Goal: Task Accomplishment & Management: Use online tool/utility

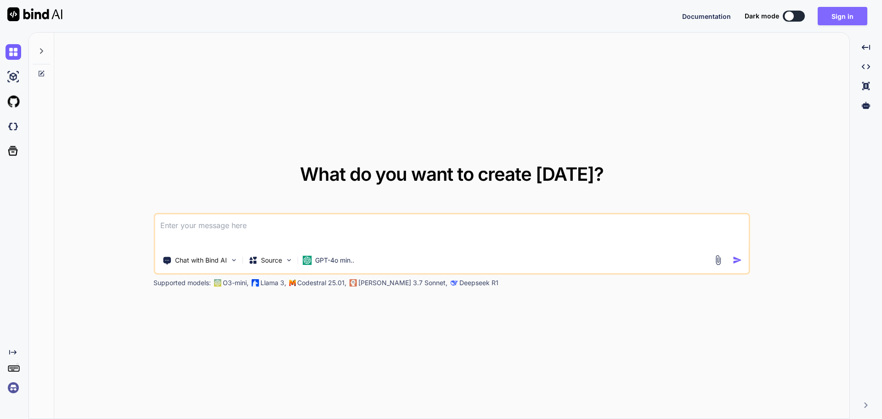
click at [841, 13] on button "Sign in" at bounding box center [843, 16] width 50 height 18
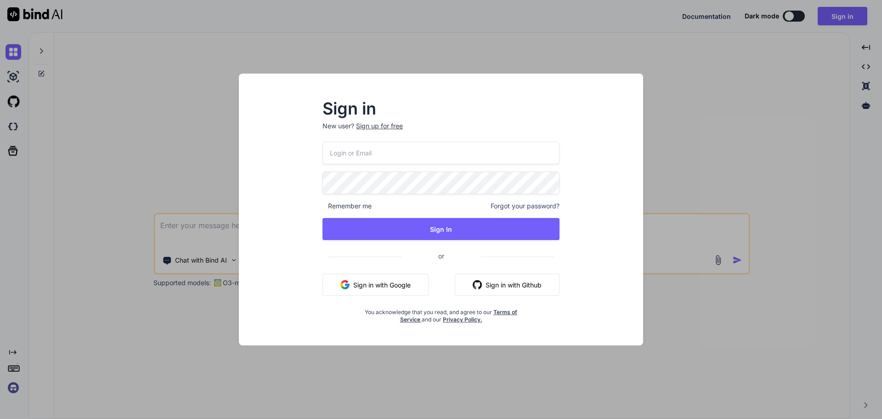
type input "[PERSON_NAME][EMAIL_ADDRESS][DOMAIN_NAME]"
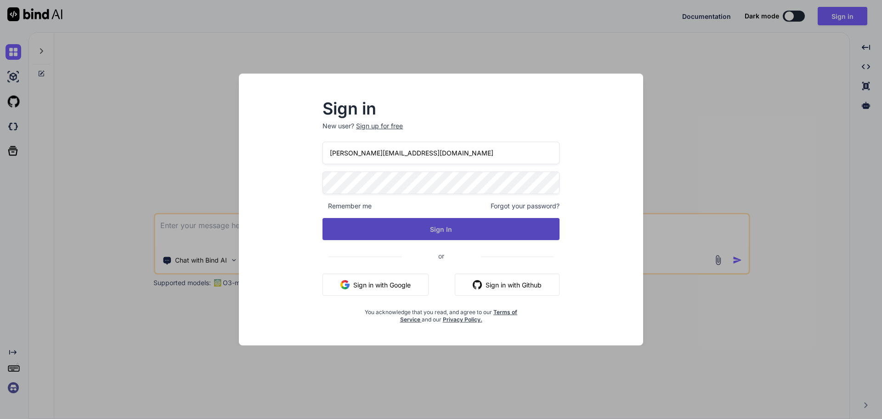
click at [426, 228] on button "Sign In" at bounding box center [441, 229] width 237 height 22
click at [449, 235] on button "Sign In" at bounding box center [441, 229] width 237 height 22
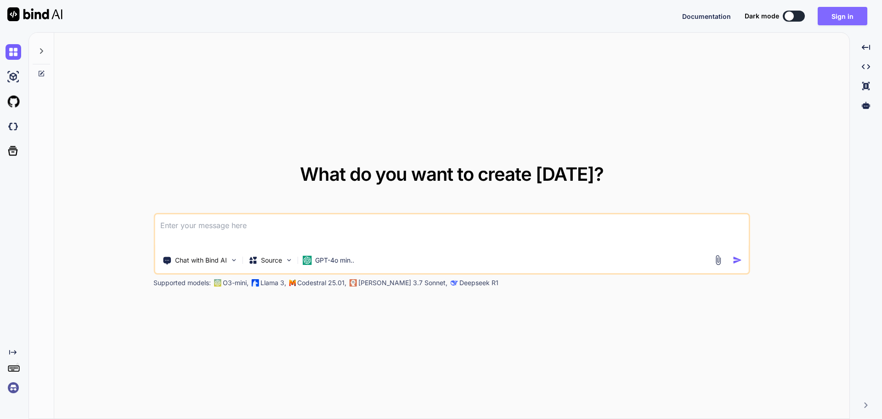
click at [841, 18] on button "Sign in" at bounding box center [843, 16] width 50 height 18
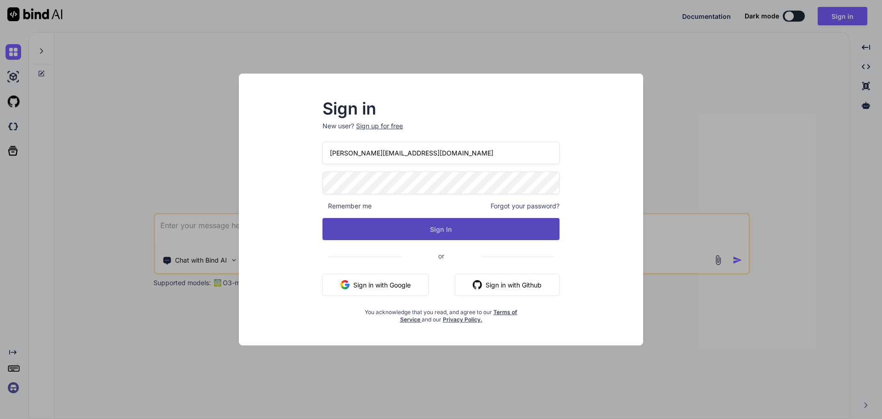
click at [439, 225] on button "Sign In" at bounding box center [441, 229] width 237 height 22
click at [451, 231] on button "Sign In" at bounding box center [441, 229] width 237 height 22
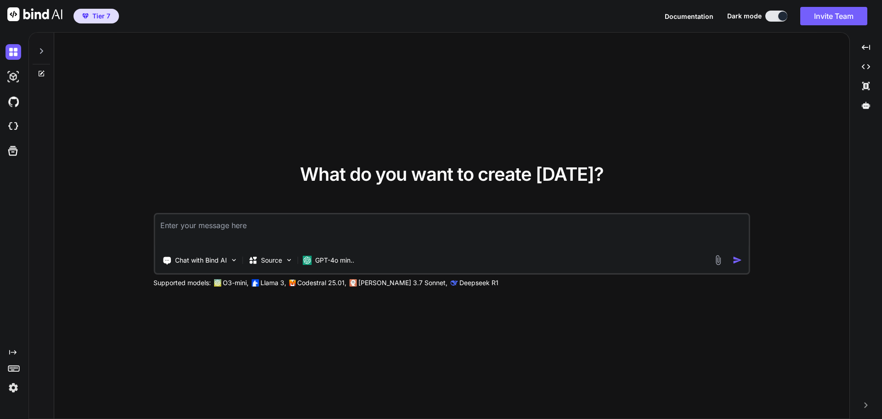
type textarea "x"
click at [101, 15] on span "Tier 7" at bounding box center [101, 15] width 18 height 9
click at [103, 18] on span "Tier 7" at bounding box center [101, 15] width 18 height 9
click at [12, 385] on img at bounding box center [14, 388] width 16 height 16
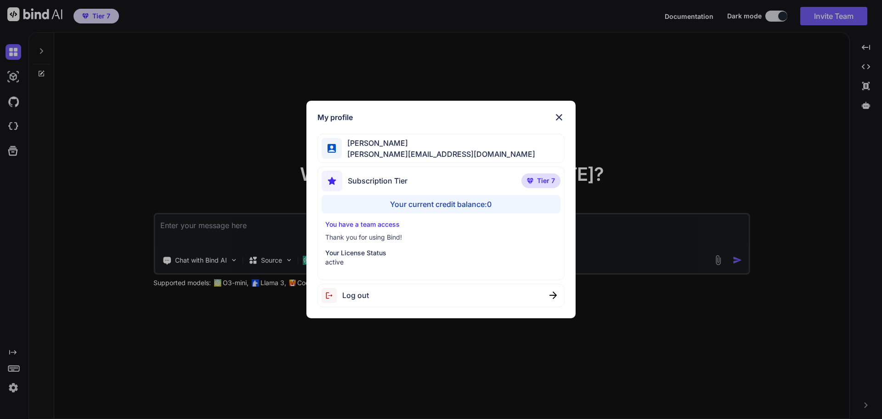
click at [376, 224] on p "You have a team access" at bounding box center [441, 224] width 232 height 9
click at [359, 223] on p "You have a team access" at bounding box center [441, 224] width 232 height 9
drag, startPoint x: 559, startPoint y: 114, endPoint x: 564, endPoint y: 107, distance: 8.5
click at [559, 114] on img at bounding box center [559, 117] width 11 height 11
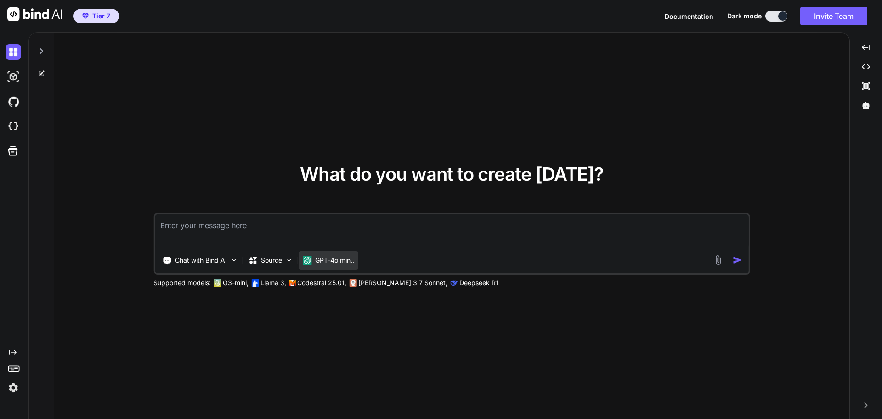
click at [324, 263] on p "GPT-4o min.." at bounding box center [334, 260] width 39 height 9
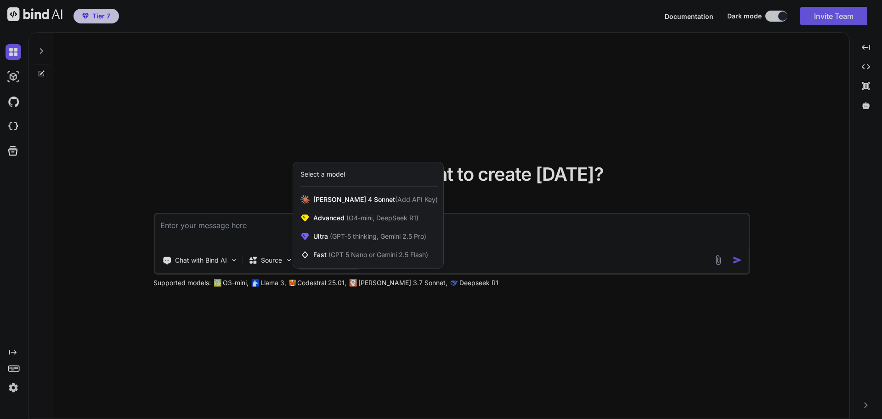
click at [666, 103] on div at bounding box center [441, 209] width 882 height 419
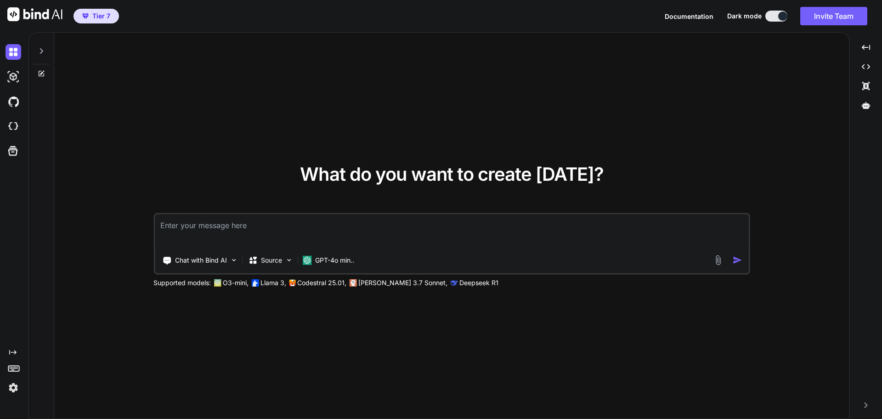
click at [15, 387] on img at bounding box center [14, 388] width 16 height 16
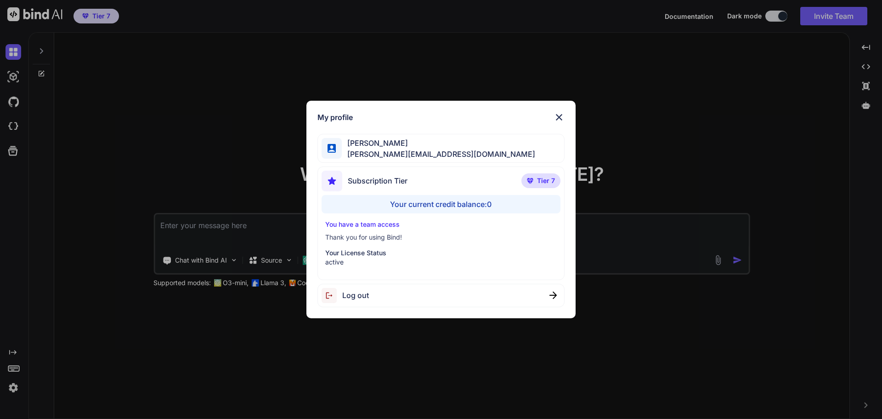
click at [372, 222] on p "You have a team access" at bounding box center [441, 224] width 232 height 9
click at [356, 225] on p "You have a team access" at bounding box center [441, 224] width 232 height 9
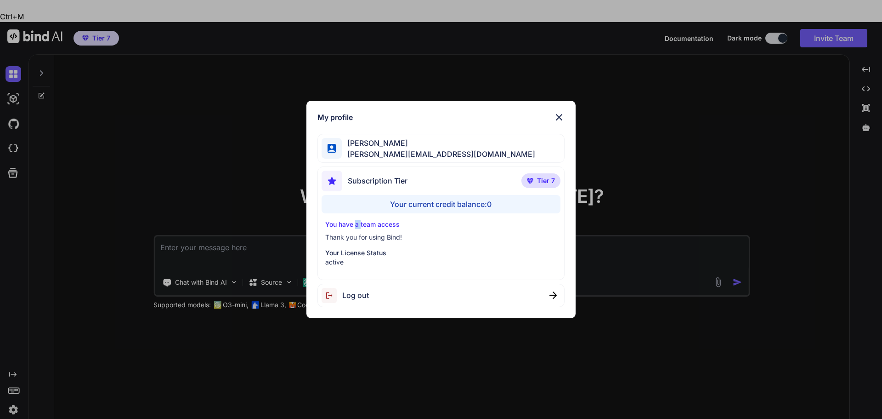
click at [356, 225] on p "You have a team access" at bounding box center [441, 224] width 232 height 9
click at [368, 237] on p "Thank you for using Bind!" at bounding box center [441, 237] width 232 height 9
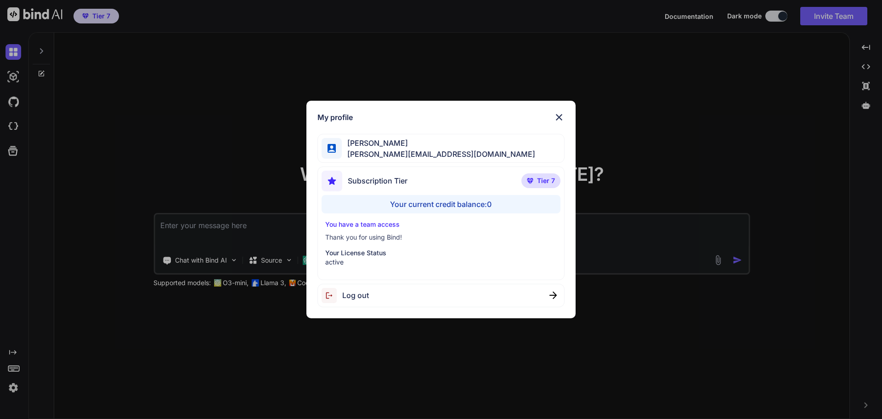
click at [7, 389] on div "My profile Kerwin Luk kerwin.workac@gmail.com Subscription Tier Tier 7 Your cur…" at bounding box center [441, 209] width 882 height 419
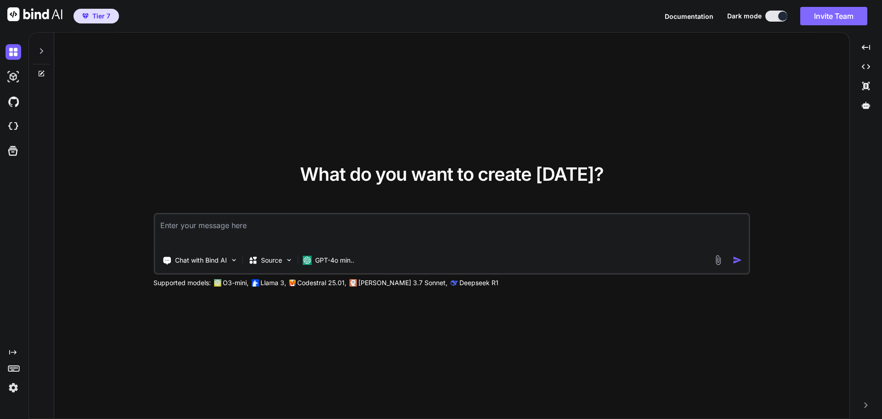
click at [824, 18] on button "Invite Team" at bounding box center [834, 16] width 67 height 18
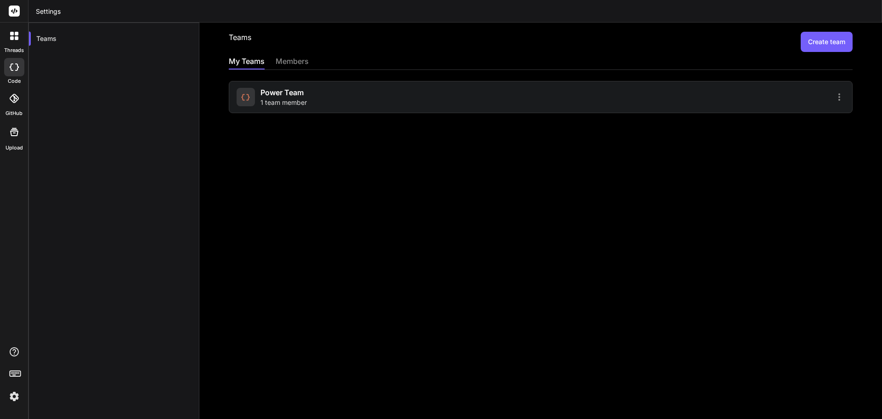
click at [293, 61] on div "members" at bounding box center [292, 62] width 33 height 13
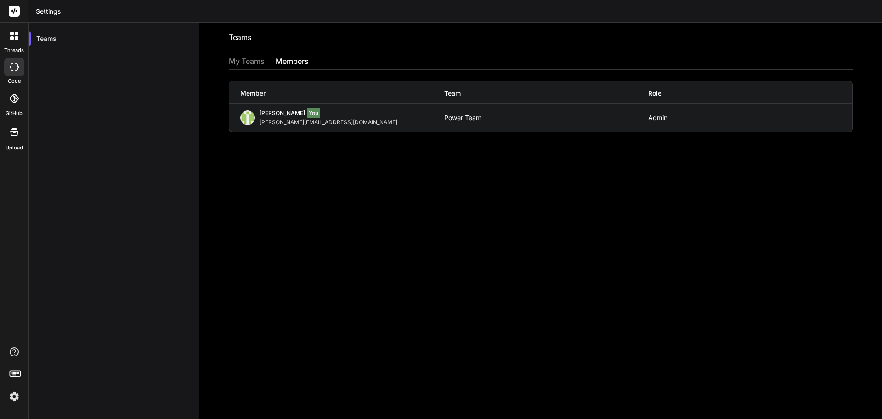
click at [247, 59] on div "My Teams" at bounding box center [247, 62] width 36 height 13
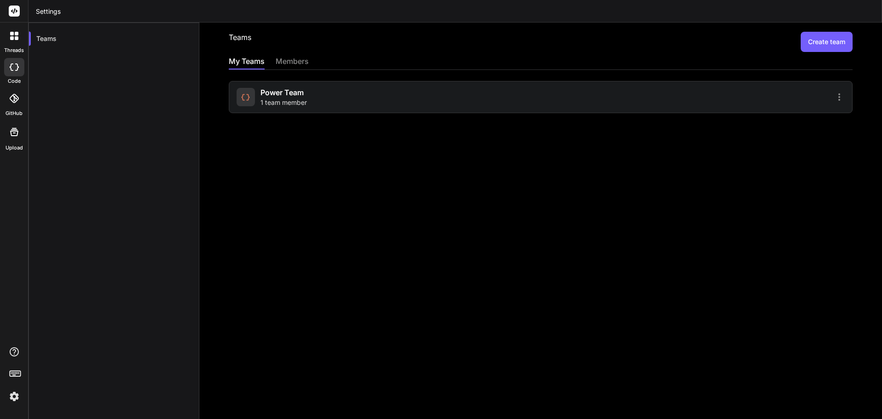
click at [17, 42] on div at bounding box center [14, 35] width 19 height 19
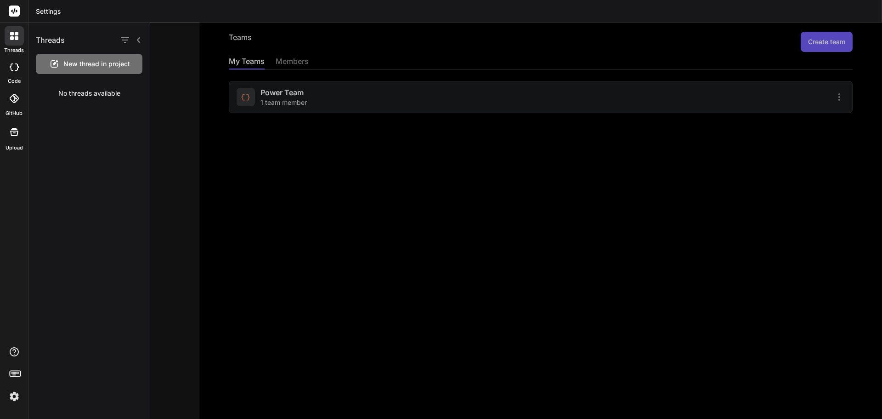
click at [9, 74] on div at bounding box center [14, 67] width 20 height 18
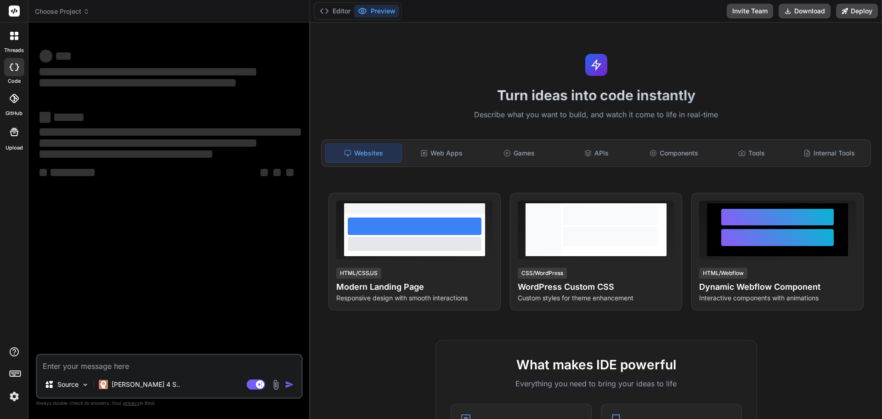
click at [14, 11] on icon at bounding box center [14, 11] width 7 height 6
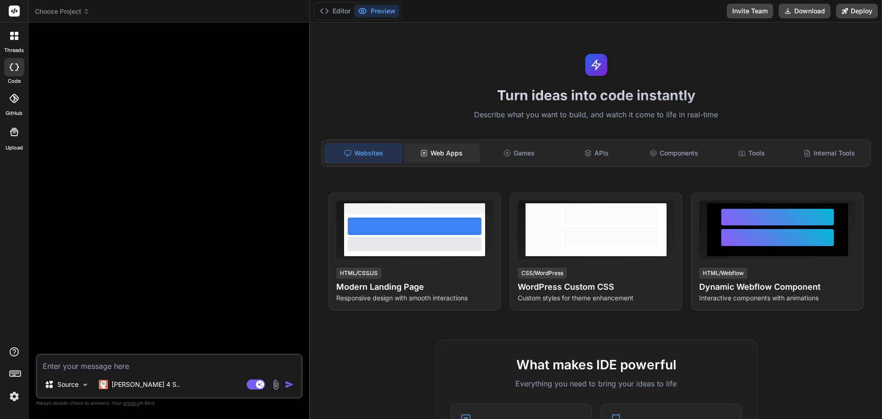
click at [432, 153] on div "Web Apps" at bounding box center [442, 152] width 76 height 19
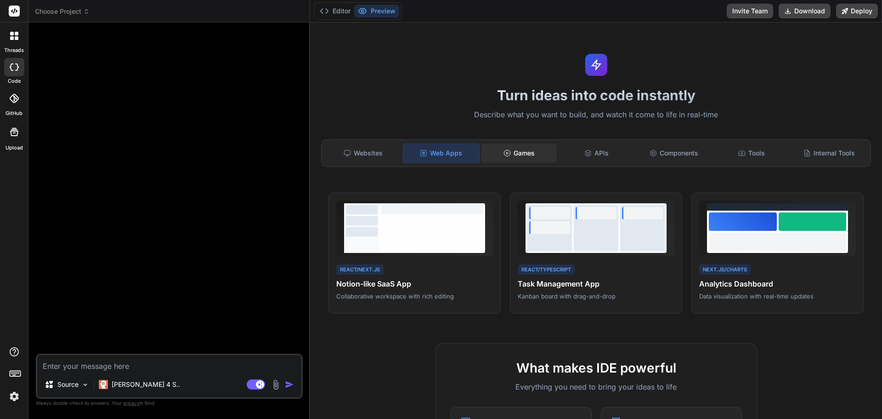
click at [520, 155] on div "Games" at bounding box center [520, 152] width 76 height 19
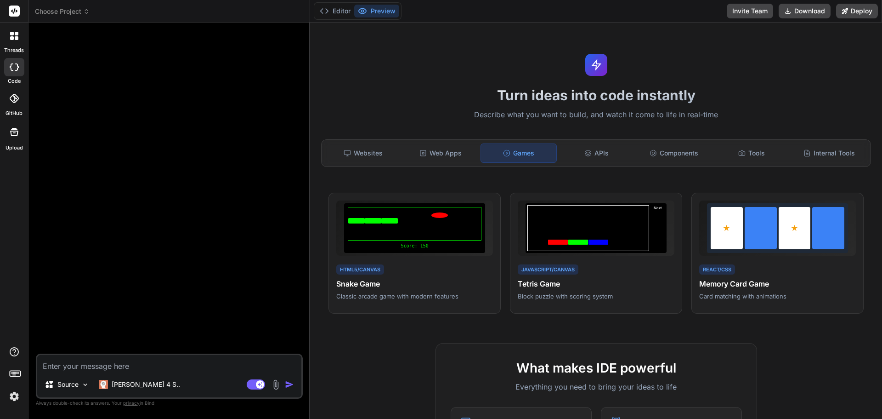
click at [10, 8] on rect at bounding box center [14, 11] width 11 height 11
click at [17, 104] on div at bounding box center [14, 98] width 20 height 20
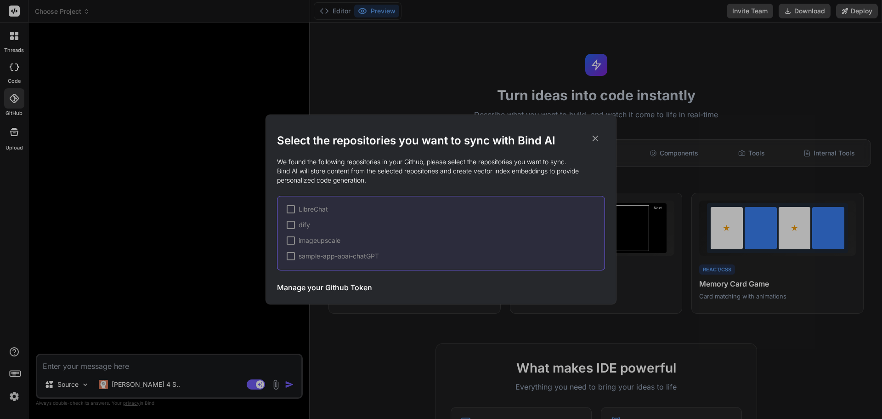
click at [599, 136] on icon at bounding box center [596, 138] width 10 height 10
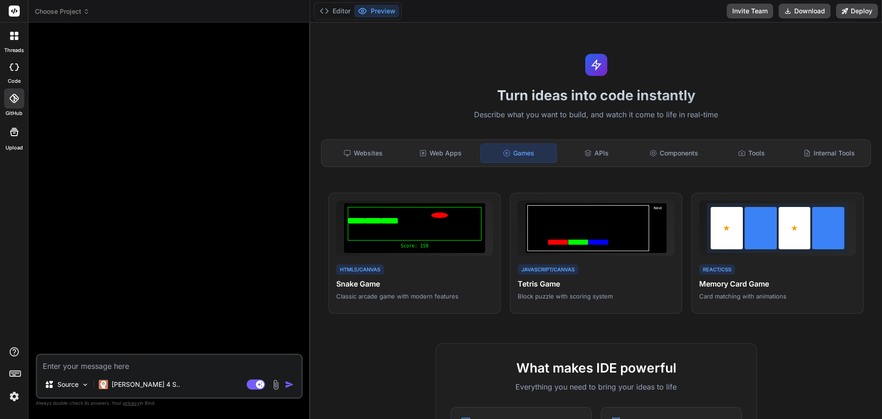
click at [9, 137] on icon at bounding box center [14, 131] width 11 height 11
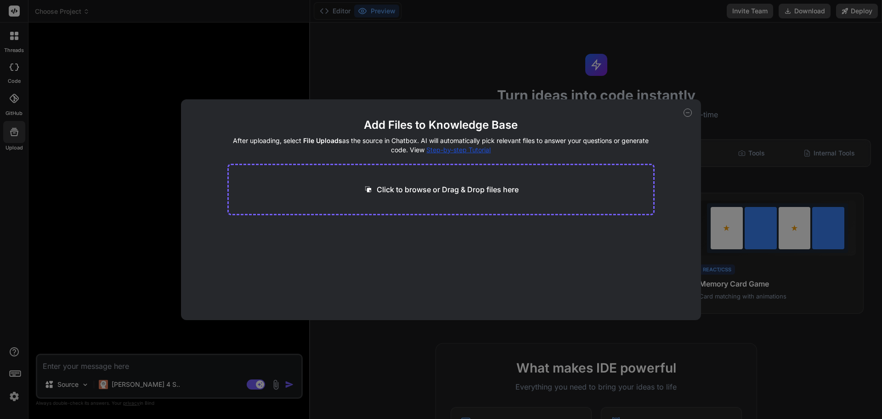
click at [687, 113] on icon at bounding box center [688, 113] width 3 height 0
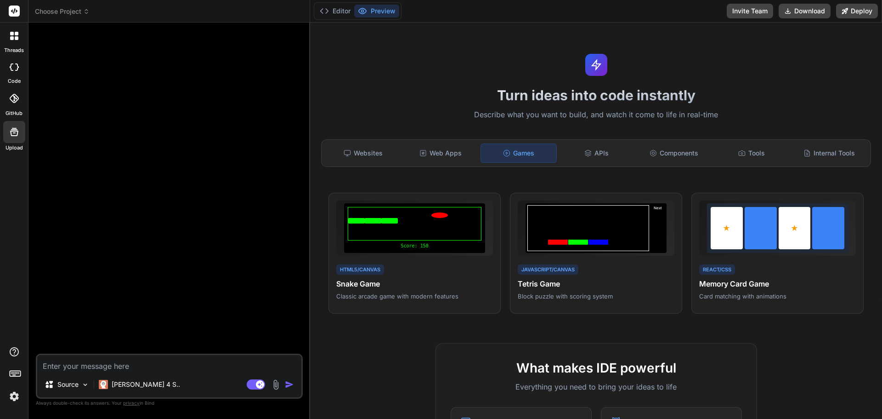
click at [10, 13] on rect at bounding box center [14, 11] width 11 height 11
click at [14, 44] on div at bounding box center [14, 35] width 19 height 19
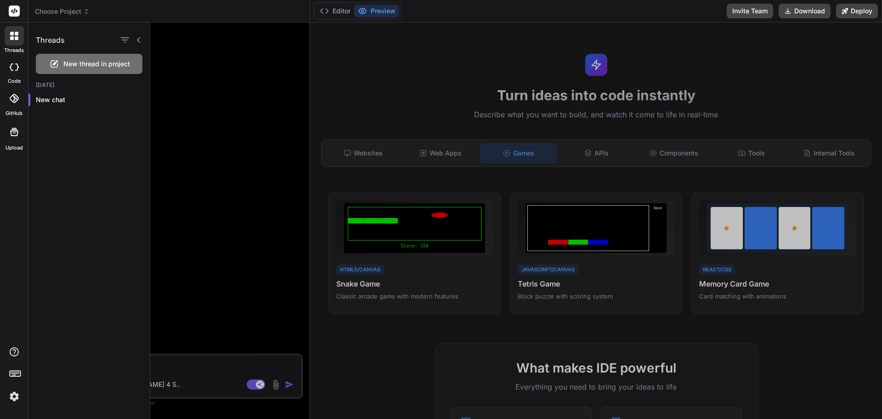
click at [78, 68] on div "New thread in project" at bounding box center [89, 64] width 107 height 20
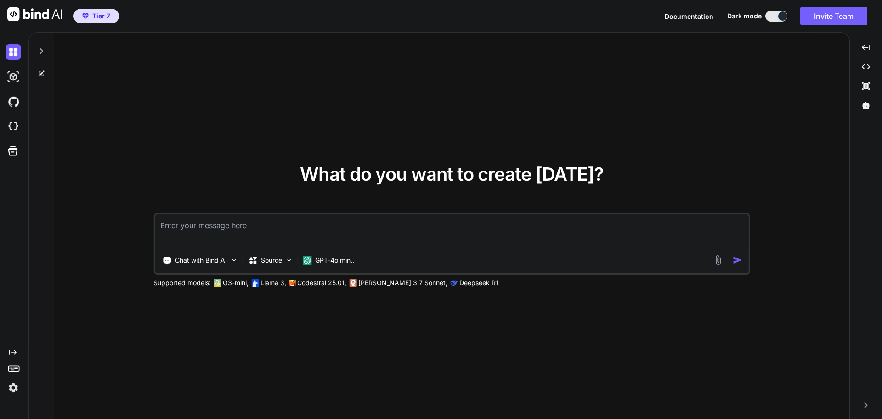
click at [42, 51] on icon at bounding box center [41, 51] width 3 height 6
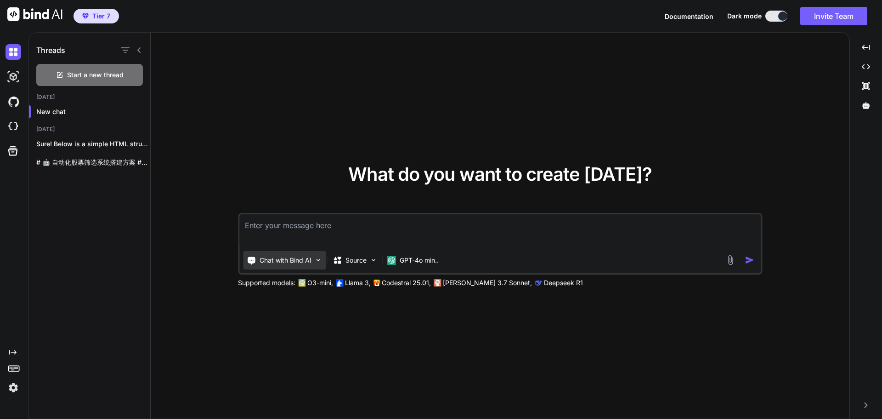
click at [284, 262] on p "Chat with Bind AI" at bounding box center [286, 260] width 52 height 9
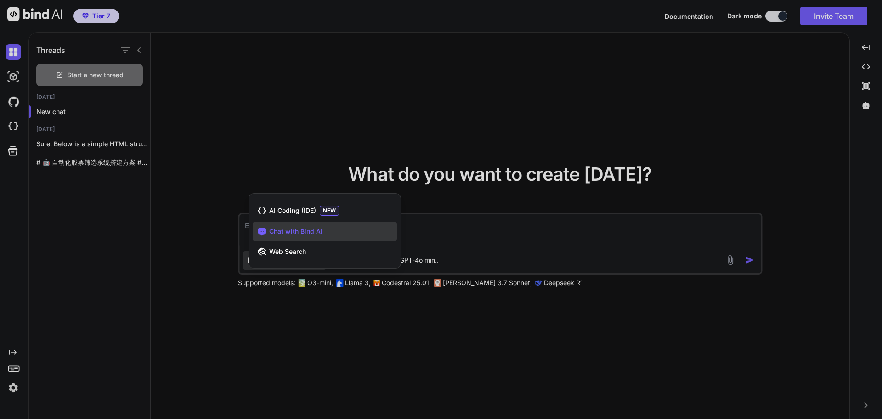
drag, startPoint x: 305, startPoint y: 318, endPoint x: 307, endPoint y: 310, distance: 7.7
click at [305, 318] on div at bounding box center [441, 209] width 882 height 419
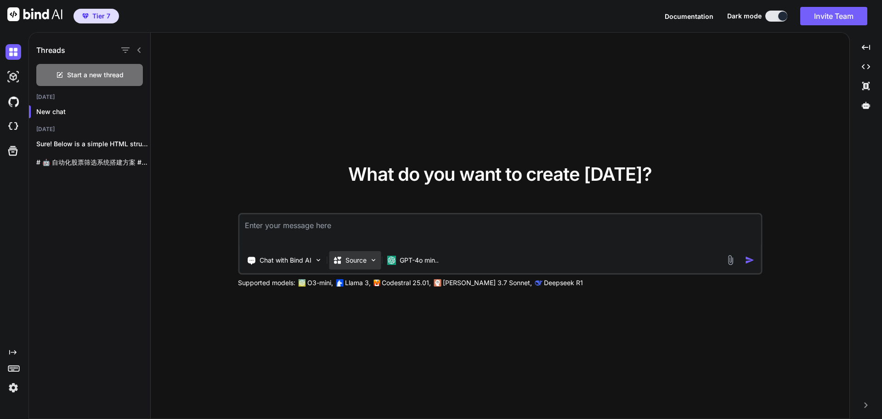
click at [359, 253] on div "Source" at bounding box center [355, 260] width 52 height 18
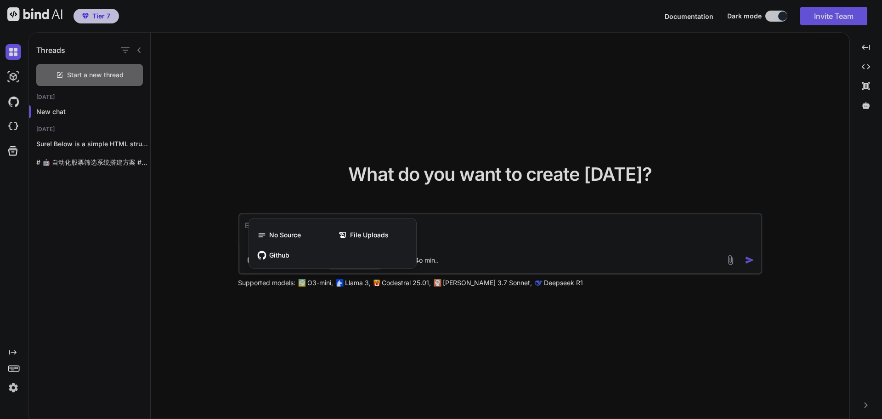
click at [323, 344] on div at bounding box center [441, 209] width 882 height 419
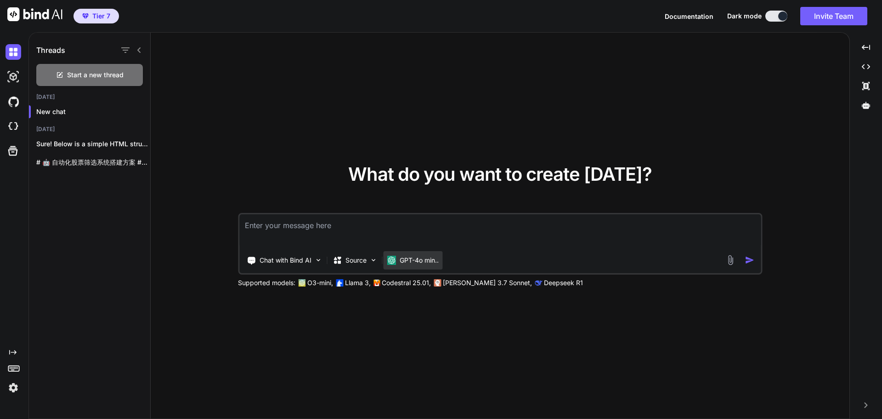
click at [411, 259] on p "GPT-4o min.." at bounding box center [419, 260] width 39 height 9
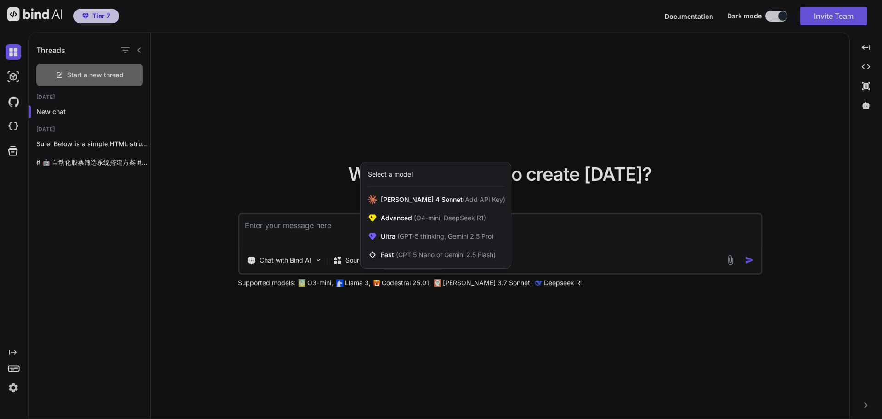
click at [278, 262] on div at bounding box center [441, 209] width 882 height 419
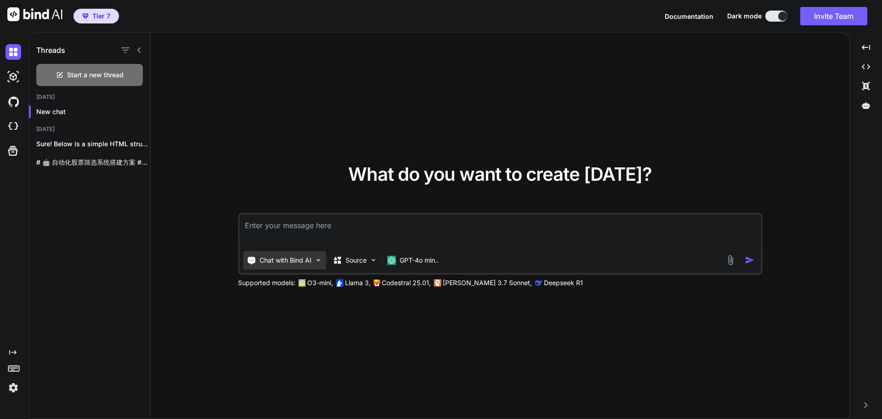
click at [292, 261] on p "Chat with Bind AI" at bounding box center [286, 260] width 52 height 9
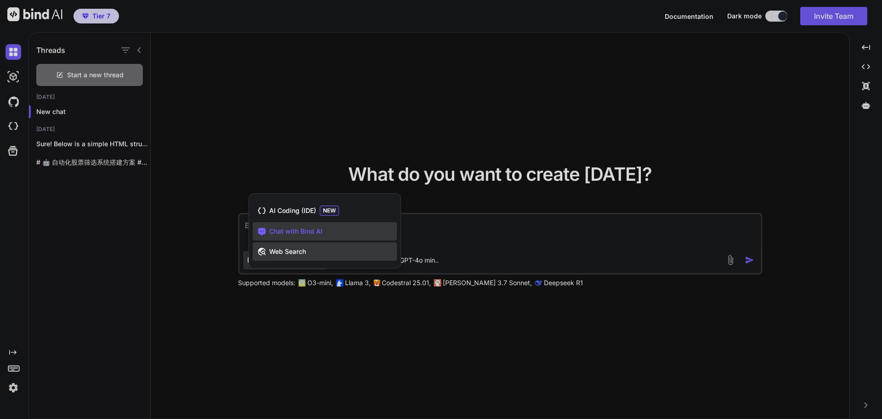
click at [309, 253] on div "Web Search" at bounding box center [325, 251] width 144 height 18
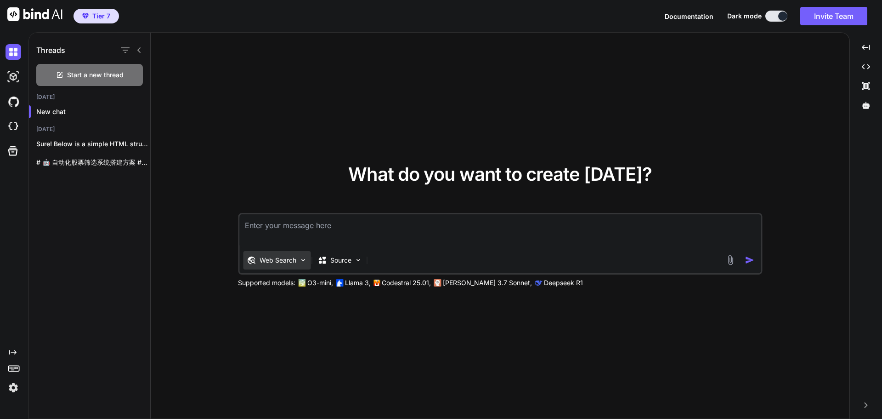
click at [288, 263] on p "Web Search" at bounding box center [278, 260] width 37 height 9
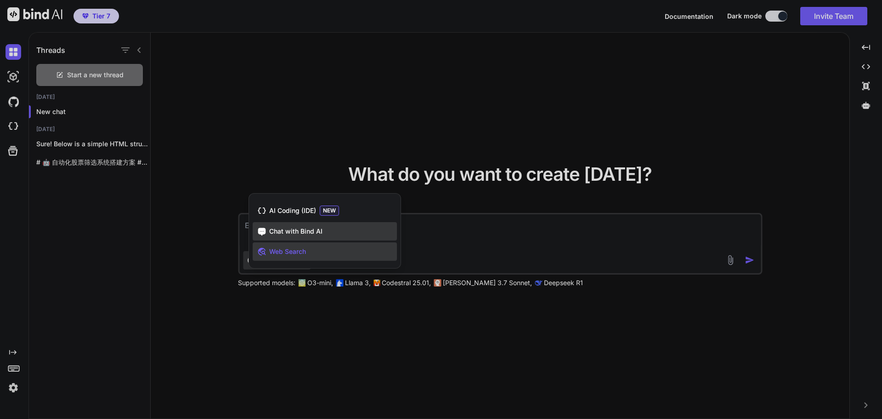
click at [302, 235] on span "Chat with Bind AI" at bounding box center [295, 231] width 53 height 9
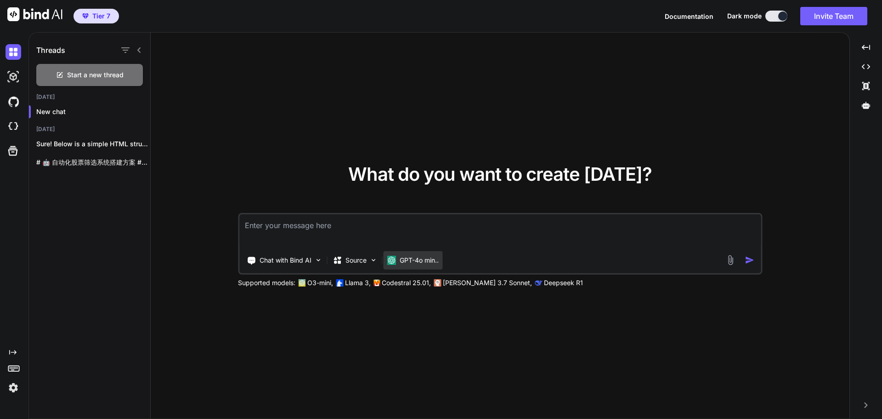
click at [404, 259] on p "GPT-4o min.." at bounding box center [419, 260] width 39 height 9
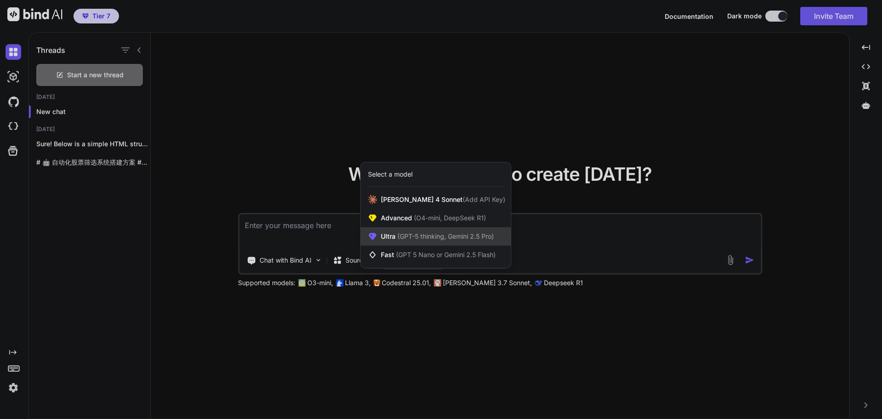
click at [424, 238] on span "(GPT-5 thinking, Gemini 2.5 Pro)" at bounding box center [445, 236] width 98 height 8
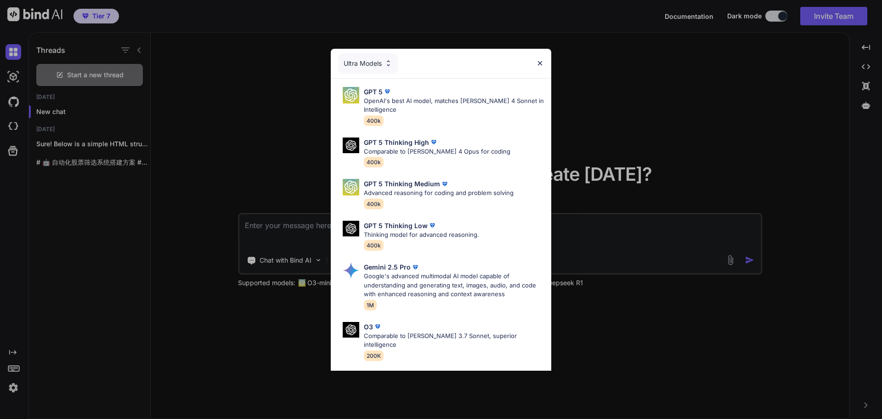
click at [377, 59] on div "Ultra Models" at bounding box center [368, 63] width 60 height 20
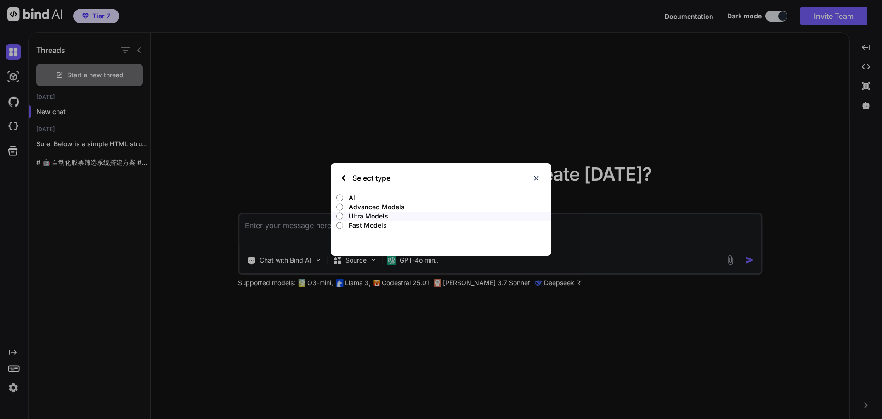
click at [352, 197] on p "All" at bounding box center [450, 197] width 203 height 9
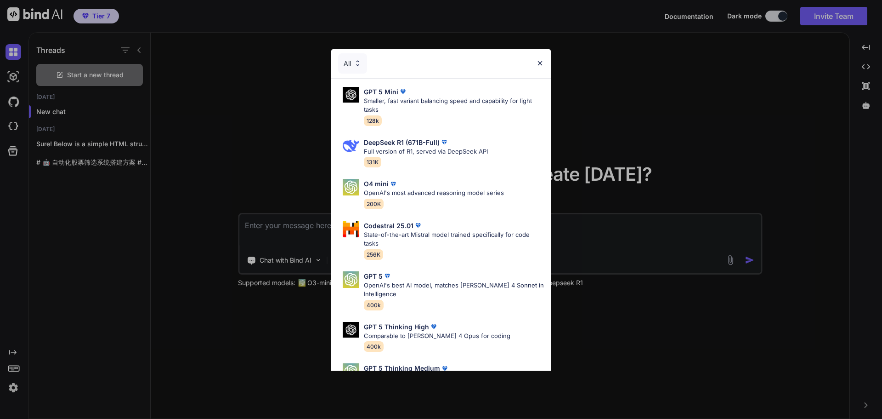
click at [539, 64] on img at bounding box center [540, 63] width 8 height 8
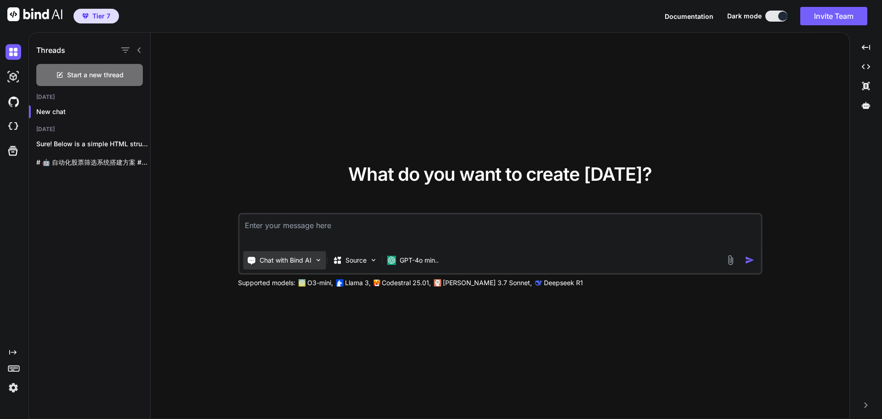
click at [290, 264] on p "Chat with Bind AI" at bounding box center [286, 260] width 52 height 9
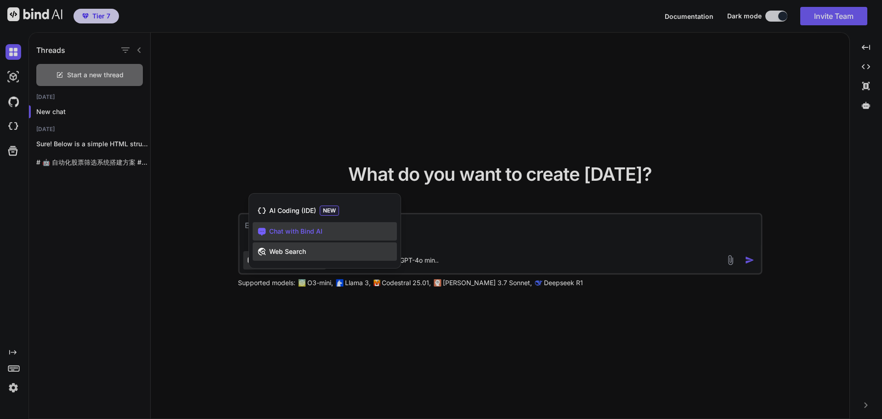
click at [294, 250] on span "Web Search" at bounding box center [287, 251] width 37 height 9
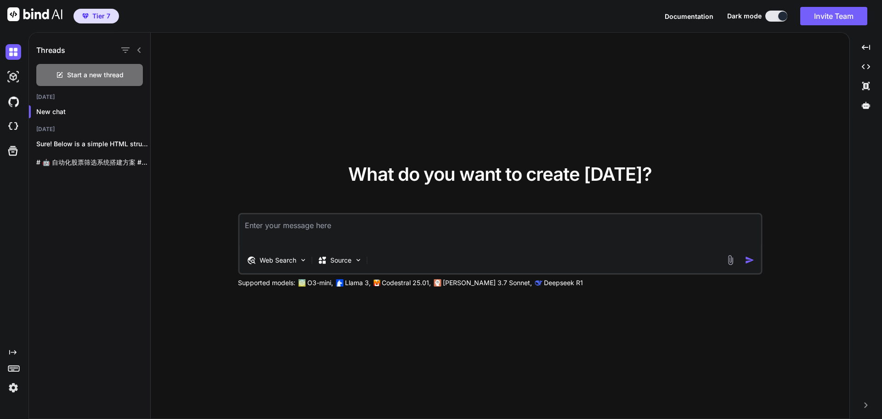
click at [438, 326] on div "What do you want to create today? Web Search Source Supported models: O3-mini, …" at bounding box center [500, 226] width 699 height 387
click at [339, 257] on p "Source" at bounding box center [340, 260] width 21 height 9
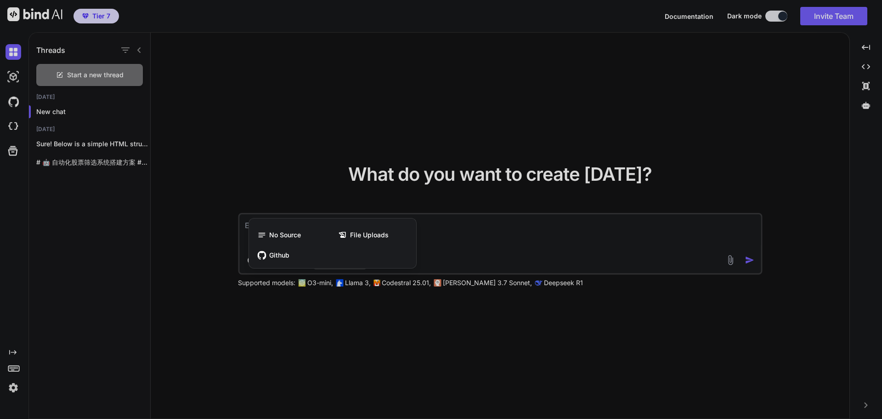
click at [463, 239] on div at bounding box center [441, 209] width 882 height 419
type textarea "x"
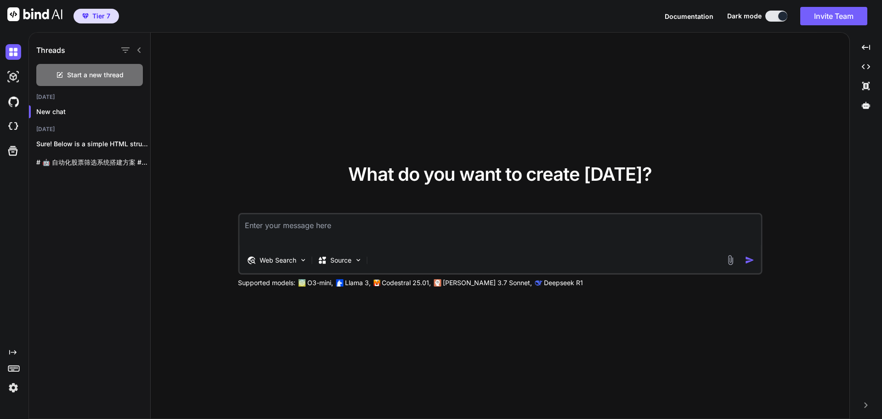
click at [330, 233] on textarea at bounding box center [500, 231] width 522 height 34
